Goal: Information Seeking & Learning: Understand process/instructions

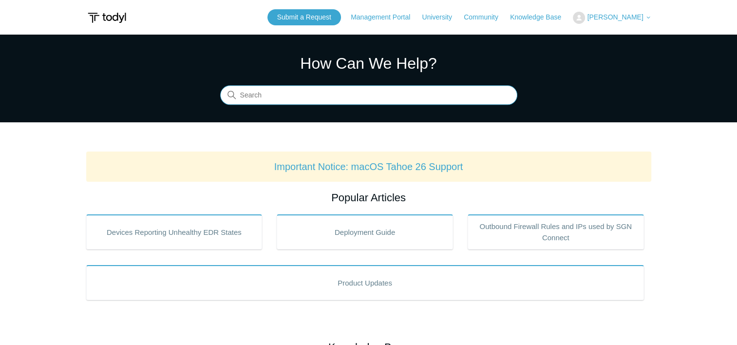
click at [437, 92] on input "Search" at bounding box center [368, 95] width 297 height 19
type input "code 104"
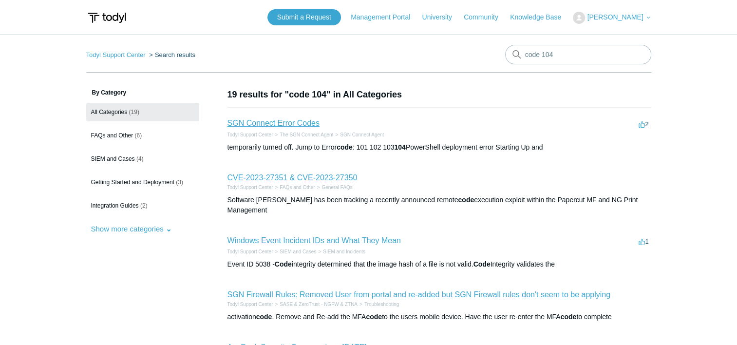
click at [265, 126] on link "SGN Connect Error Codes" at bounding box center [274, 123] width 92 height 8
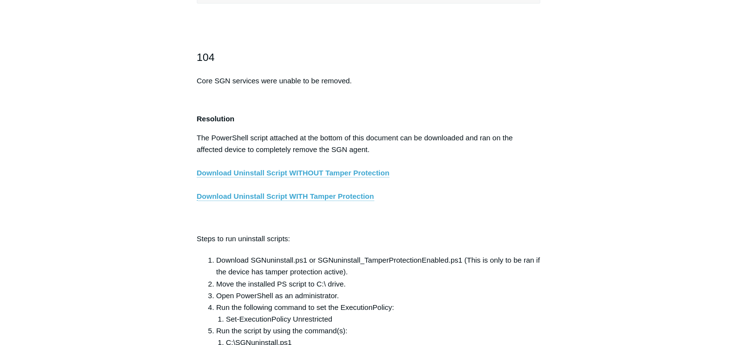
scroll to position [1559, 0]
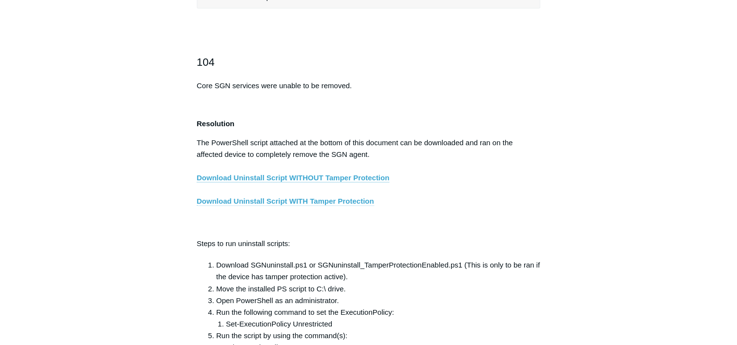
click at [281, 206] on link "Download Uninstall Script WITH Tamper Protection" at bounding box center [285, 201] width 177 height 9
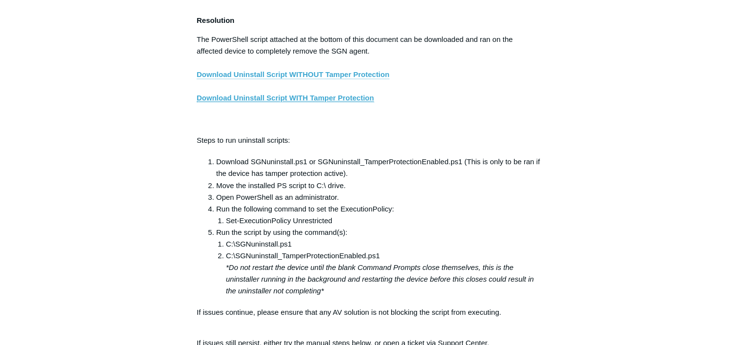
scroll to position [1657, 0]
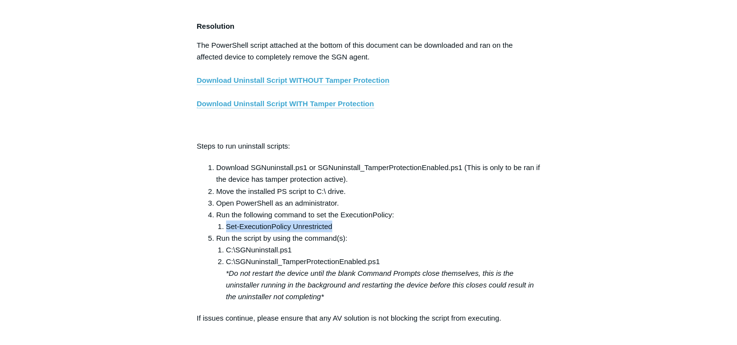
drag, startPoint x: 226, startPoint y: 232, endPoint x: 331, endPoint y: 233, distance: 105.3
click at [331, 232] on li "Set-ExecutionPolicy Unrestricted" at bounding box center [383, 226] width 315 height 12
copy li "Set-ExecutionPolicy Unrestricted"
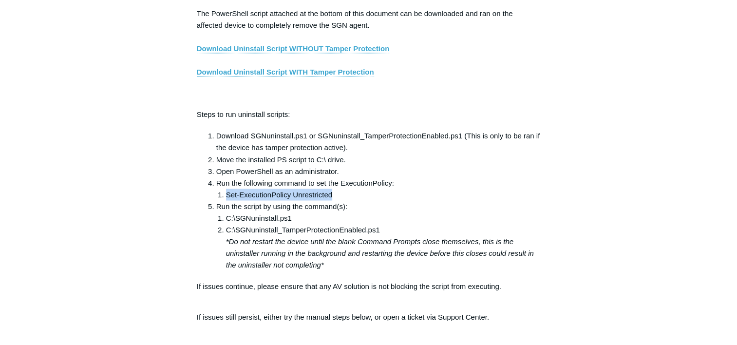
scroll to position [1705, 0]
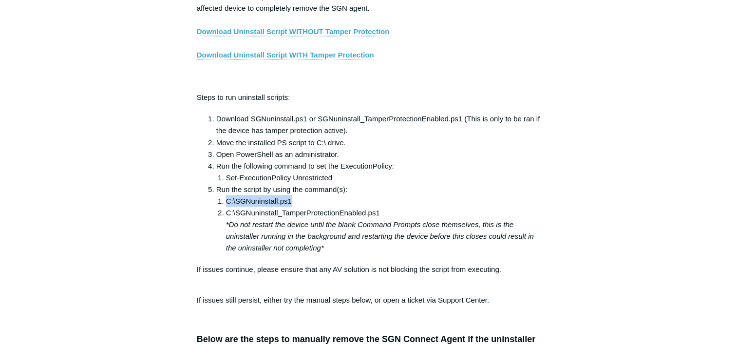
drag, startPoint x: 228, startPoint y: 205, endPoint x: 291, endPoint y: 202, distance: 63.4
click at [291, 202] on li "C:\SGNuninstall.ps1" at bounding box center [383, 201] width 315 height 12
drag, startPoint x: 291, startPoint y: 202, endPoint x: 400, endPoint y: 203, distance: 109.2
click at [400, 202] on li "C:\SGNuninstall.ps1" at bounding box center [383, 201] width 315 height 12
copy li "C:\SGNuninstall.ps1"
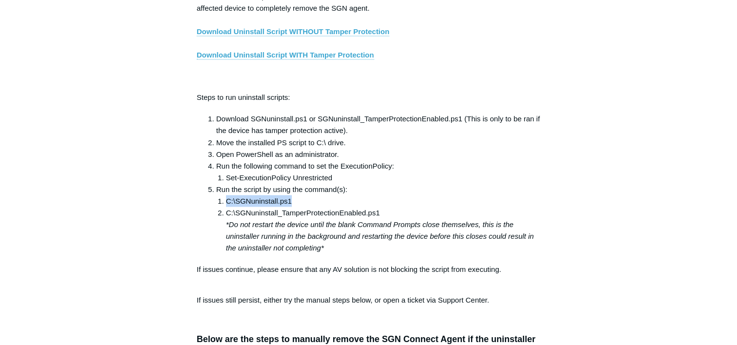
click at [308, 207] on li "C:\SGNuninstall.ps1" at bounding box center [383, 201] width 315 height 12
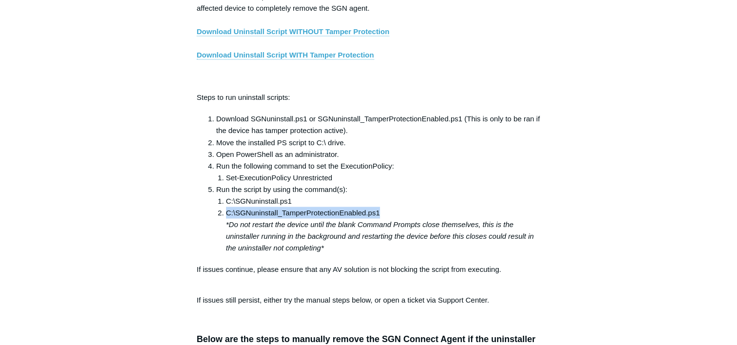
drag, startPoint x: 393, startPoint y: 214, endPoint x: 226, endPoint y: 212, distance: 167.1
click at [226, 212] on li "C:\SGNuninstall_TamperProtectionEnabled.ps1 *Do not restart the device until th…" at bounding box center [383, 230] width 315 height 47
copy li "C:\SGNuninstall_TamperProtectionEnabled.ps1"
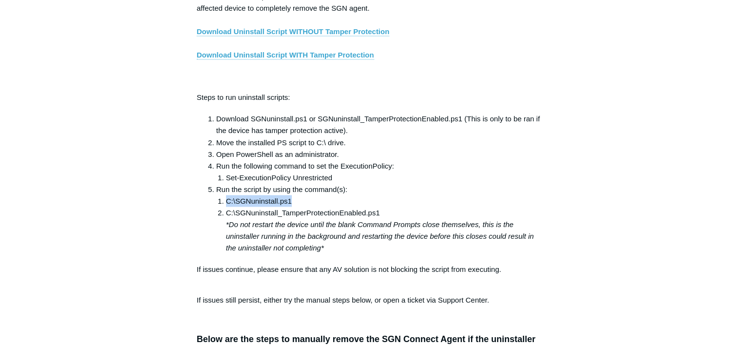
drag, startPoint x: 292, startPoint y: 205, endPoint x: 228, endPoint y: 208, distance: 64.4
click at [228, 207] on li "C:\SGNuninstall.ps1" at bounding box center [383, 201] width 315 height 12
copy li "C:\SGNuninstall.ps1"
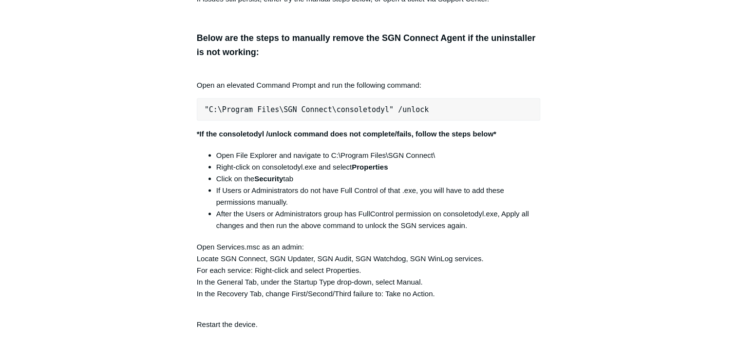
scroll to position [1998, 0]
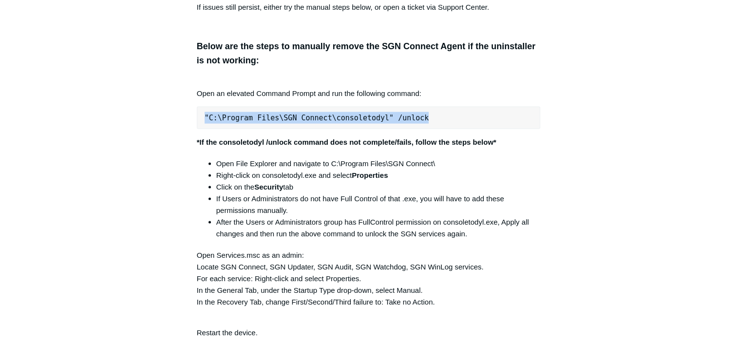
drag, startPoint x: 410, startPoint y: 123, endPoint x: 203, endPoint y: 122, distance: 207.6
click at [203, 122] on pre ""C:\Program Files\SGN Connect\consoletodyl" /unlock" at bounding box center [369, 118] width 344 height 22
copy pre ""C:\Program Files\SGN Connect\consoletodyl" /unlock"
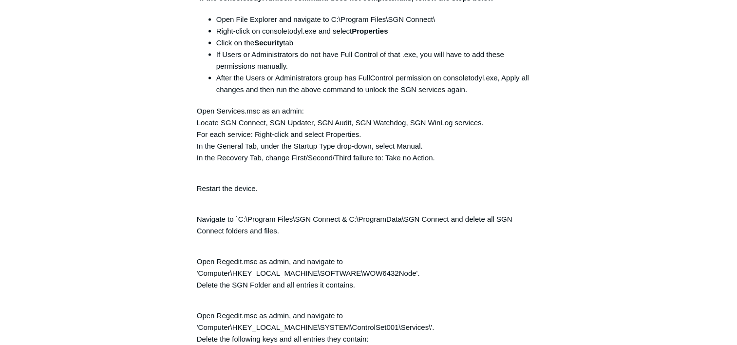
scroll to position [2144, 0]
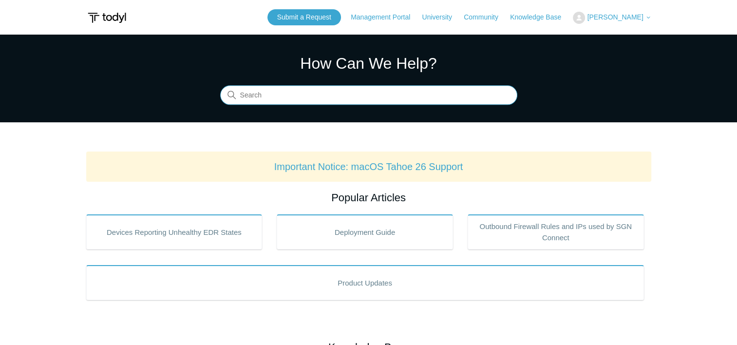
click at [347, 103] on input "Search" at bounding box center [368, 95] width 297 height 19
type input "degraded"
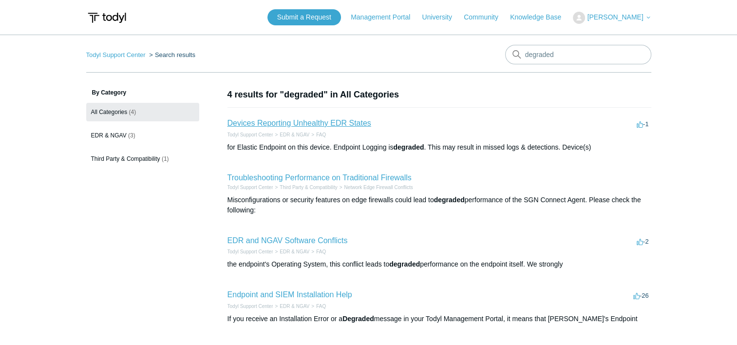
click at [300, 125] on link "Devices Reporting Unhealthy EDR States" at bounding box center [300, 123] width 144 height 8
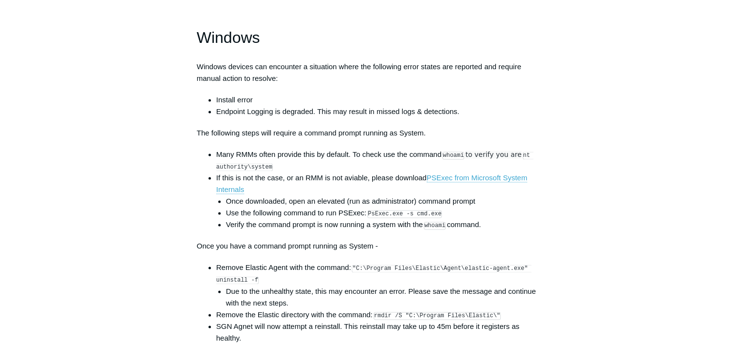
scroll to position [1364, 0]
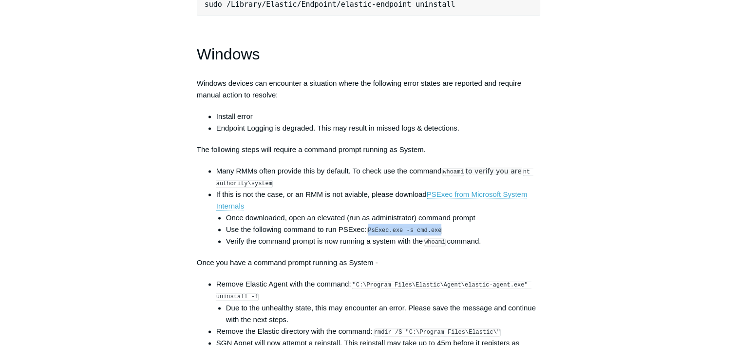
drag, startPoint x: 369, startPoint y: 237, endPoint x: 439, endPoint y: 238, distance: 69.2
click at [439, 235] on li "Use the following command to run PSExec: PsExec.exe -s cmd.exe" at bounding box center [383, 230] width 315 height 12
copy code "PsExec.exe -s cmd.exe"
